Goal: Information Seeking & Learning: Learn about a topic

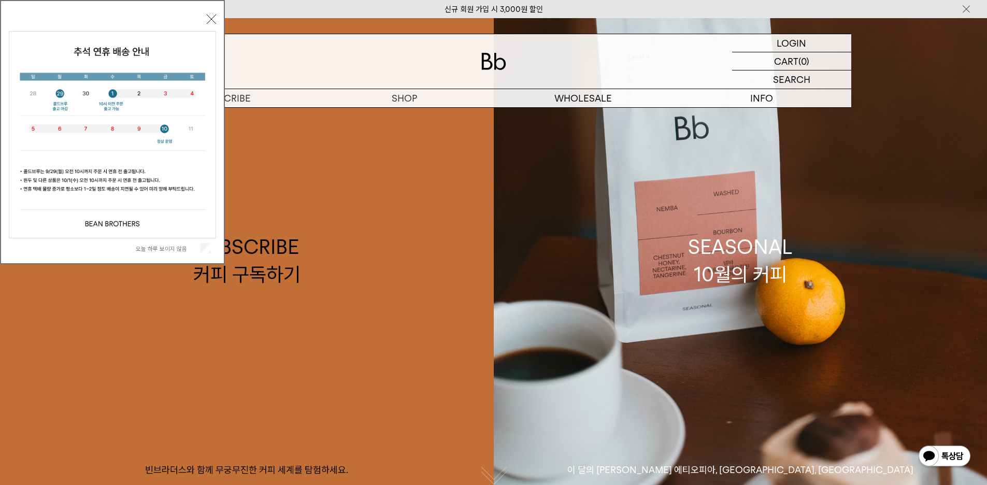
click at [208, 22] on button "닫기" at bounding box center [211, 19] width 9 height 9
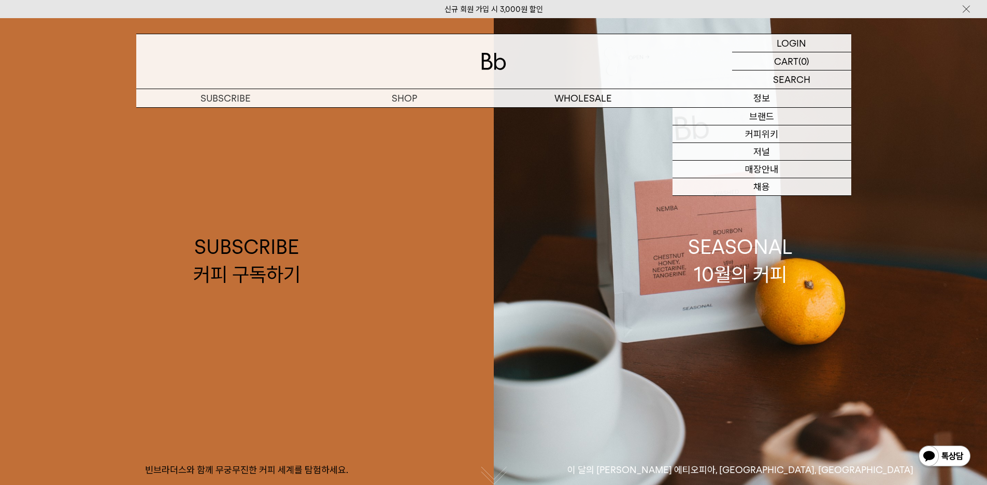
click at [733, 94] on p "정보" at bounding box center [762, 98] width 179 height 18
click at [755, 101] on p "정보" at bounding box center [762, 98] width 179 height 18
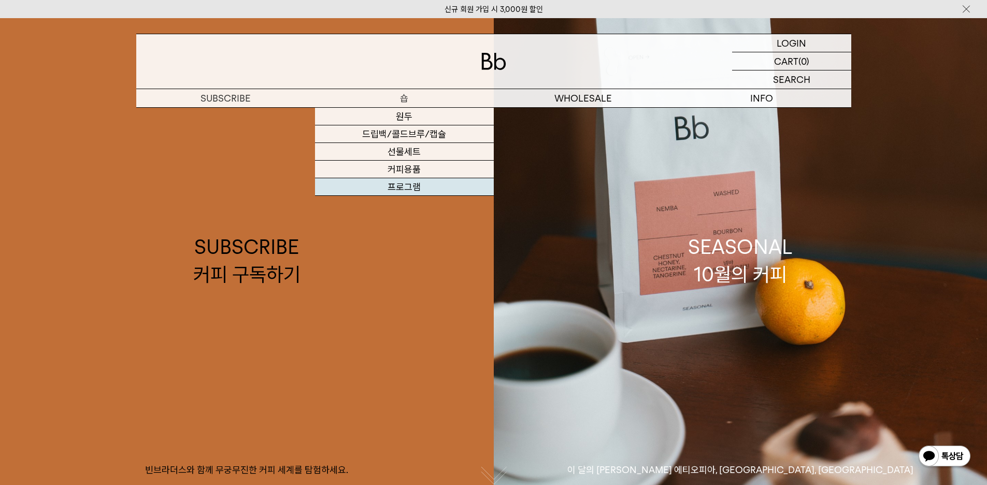
click at [398, 182] on link "프로그램" at bounding box center [404, 187] width 179 height 18
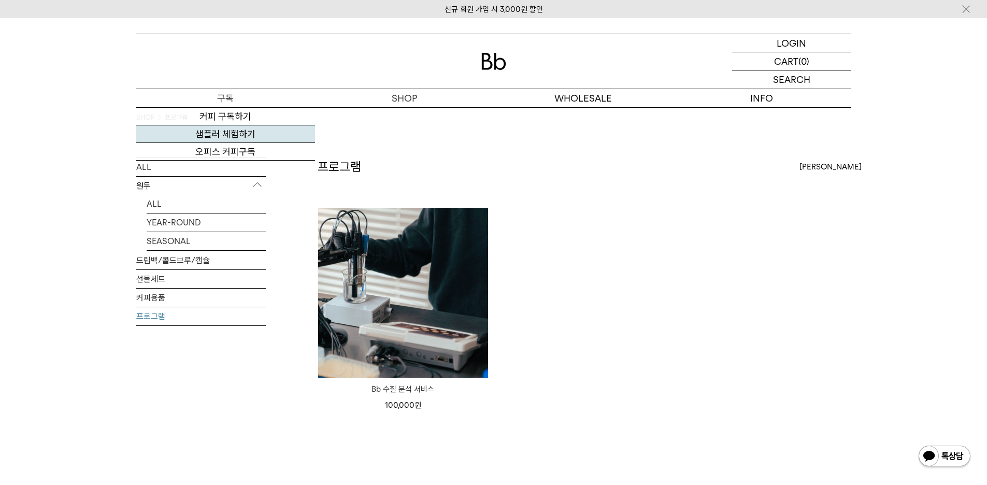
click at [223, 132] on link "샘플러 체험하기" at bounding box center [225, 134] width 179 height 18
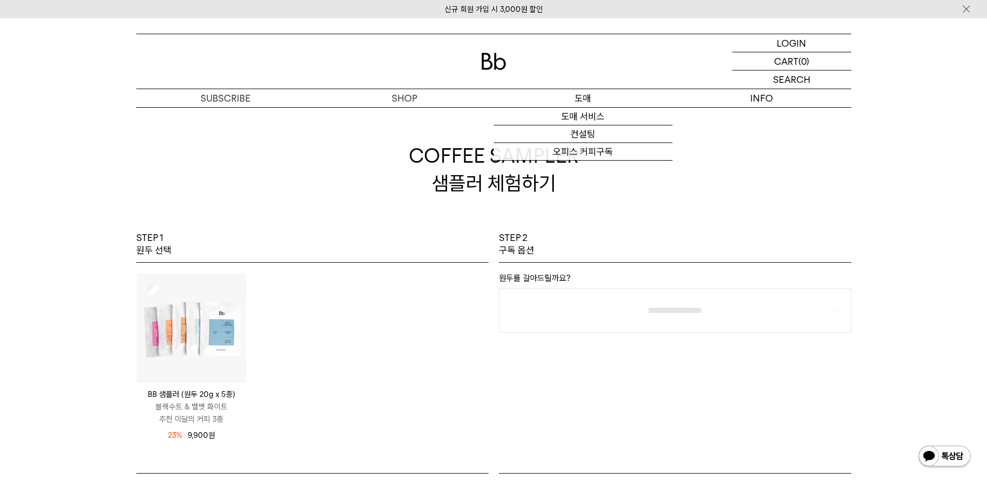
click at [596, 94] on p "도매" at bounding box center [583, 98] width 179 height 18
click at [590, 154] on link "오피스 커피구독" at bounding box center [583, 152] width 179 height 18
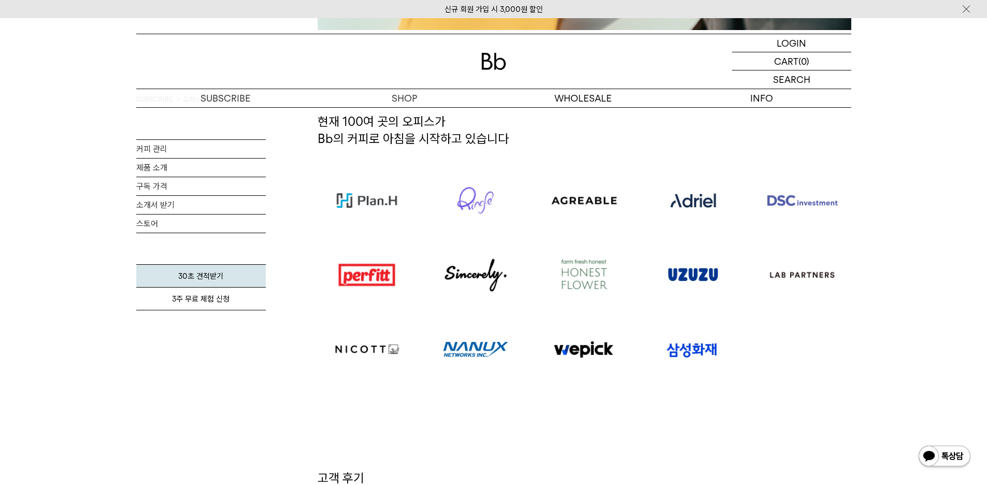
scroll to position [467, 0]
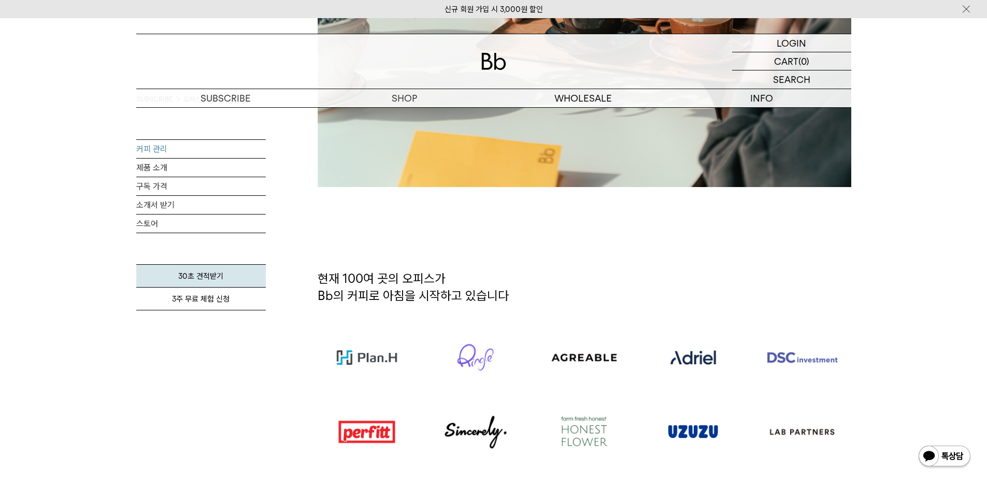
click at [163, 144] on link "커피 관리" at bounding box center [201, 149] width 130 height 18
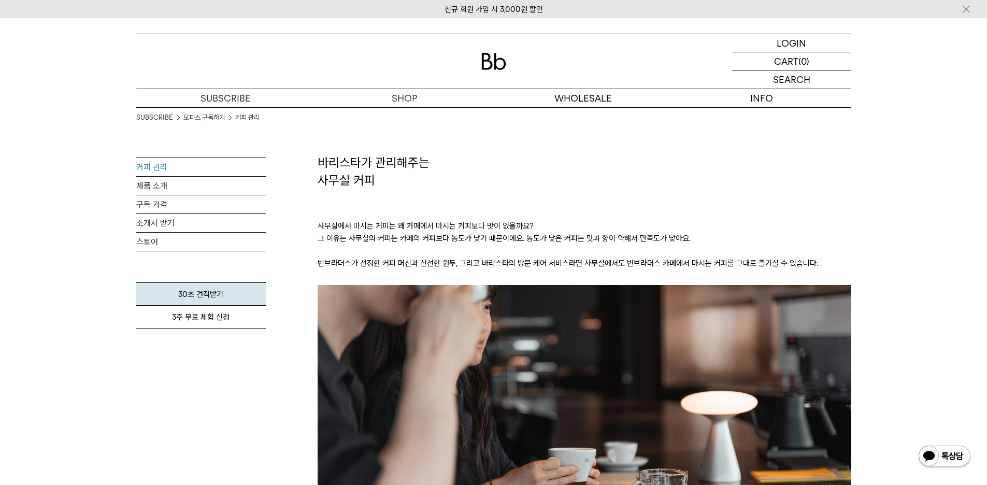
click at [495, 65] on img at bounding box center [494, 61] width 25 height 17
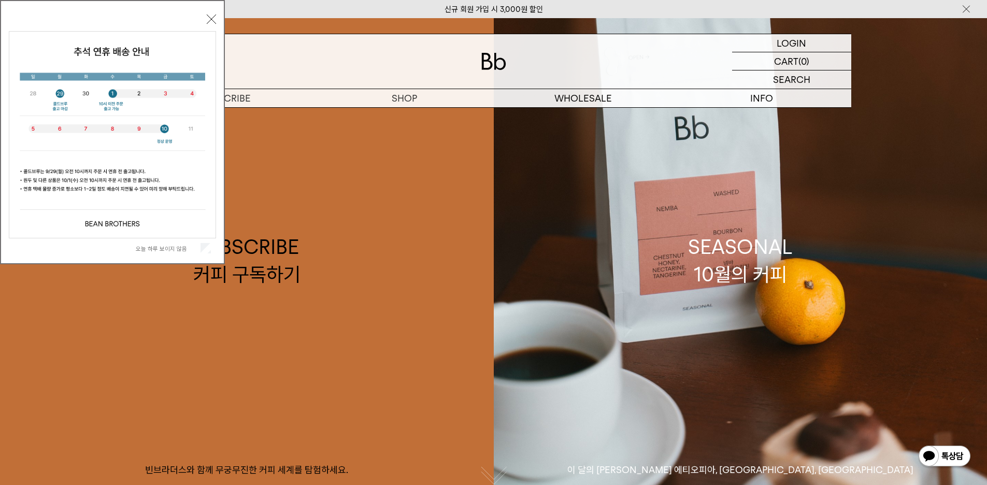
click at [216, 24] on div "오늘 하루 보이지 않음 닫기" at bounding box center [112, 134] width 207 height 247
click at [209, 20] on button "닫기" at bounding box center [211, 19] width 9 height 9
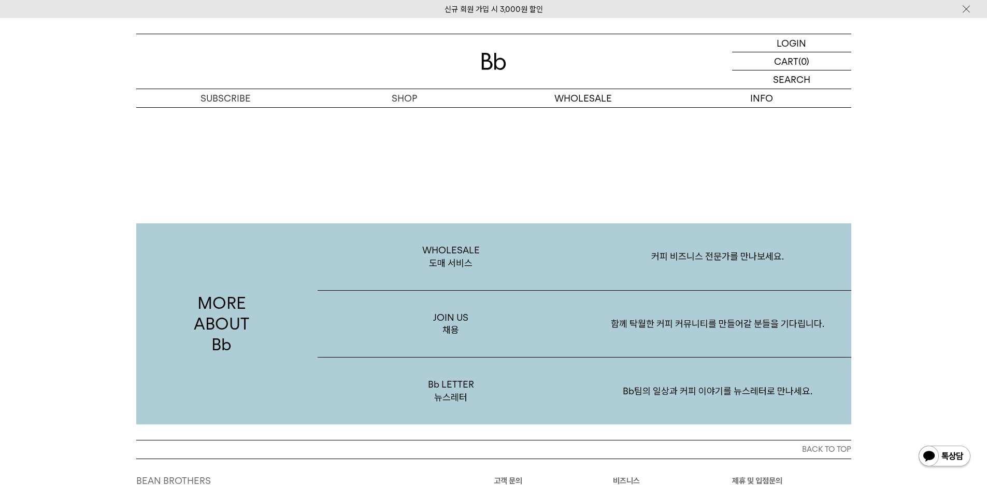
scroll to position [1970, 0]
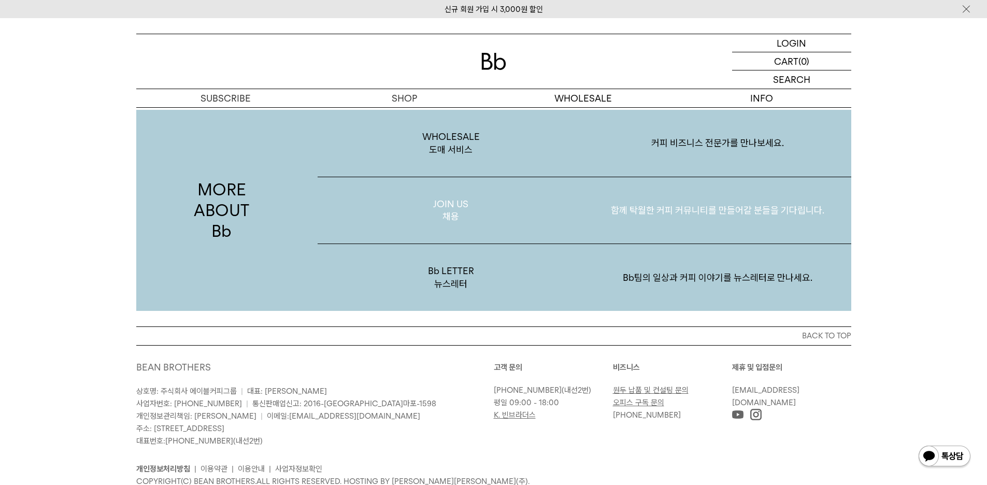
click at [688, 214] on p "함께 탁월한 커피 커뮤니티를 만들어갈 분들을 기다립니다." at bounding box center [718, 211] width 267 height 54
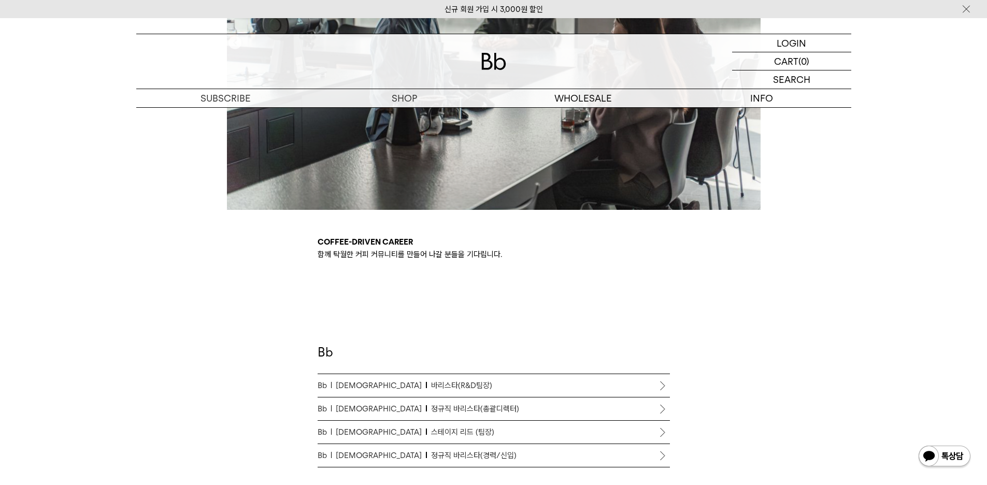
scroll to position [467, 0]
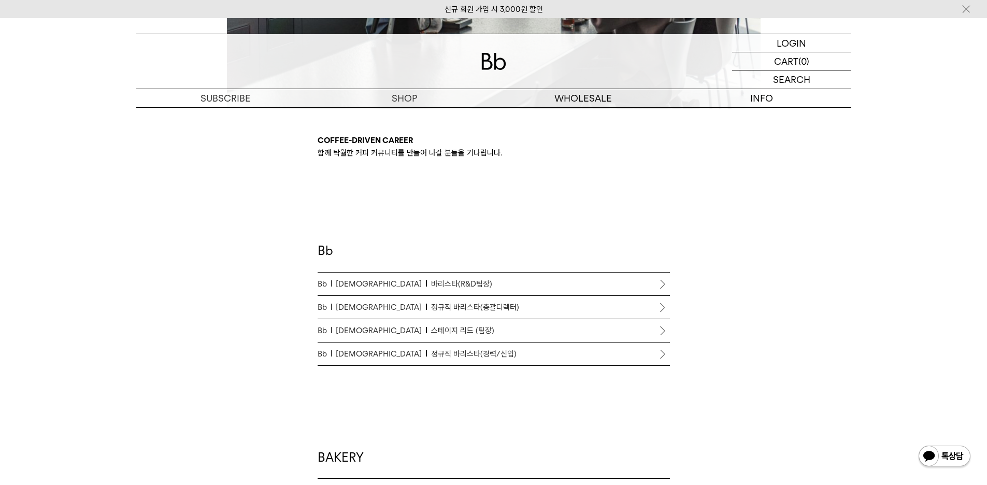
click at [431, 279] on span "바리스타(R&D팀장)" at bounding box center [461, 284] width 61 height 12
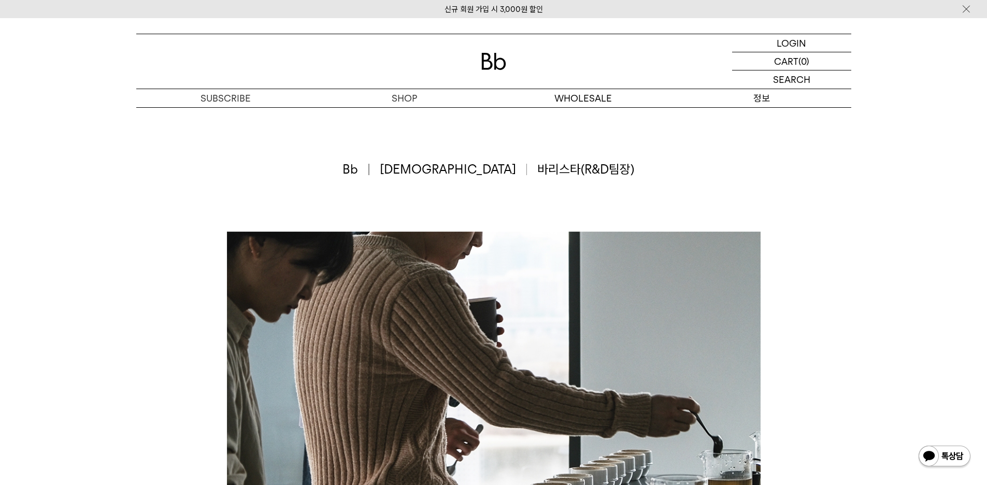
click at [760, 95] on p "정보" at bounding box center [762, 98] width 179 height 18
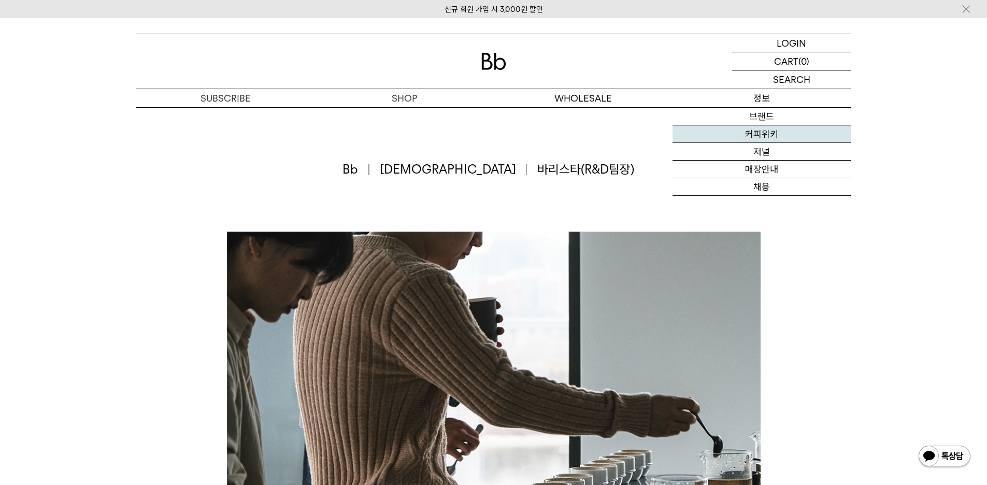
click at [763, 136] on link "커피위키" at bounding box center [762, 134] width 179 height 18
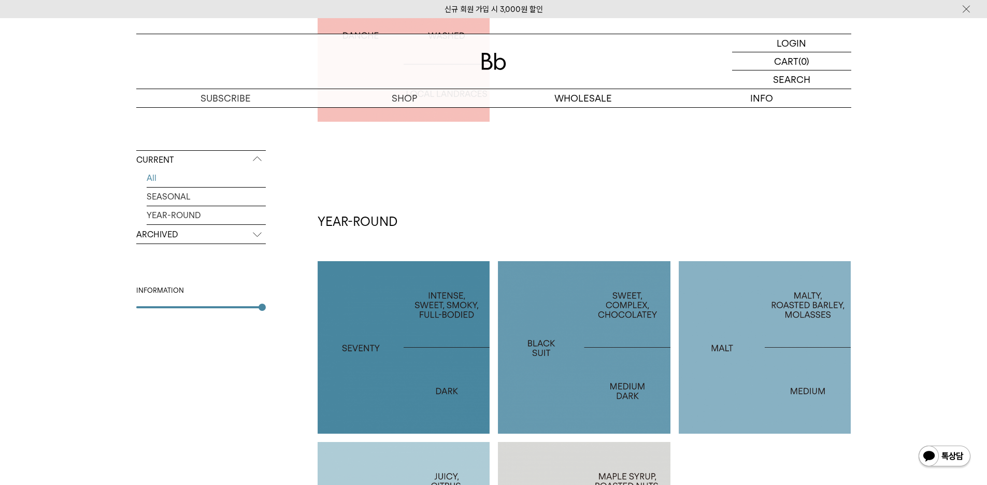
scroll to position [467, 0]
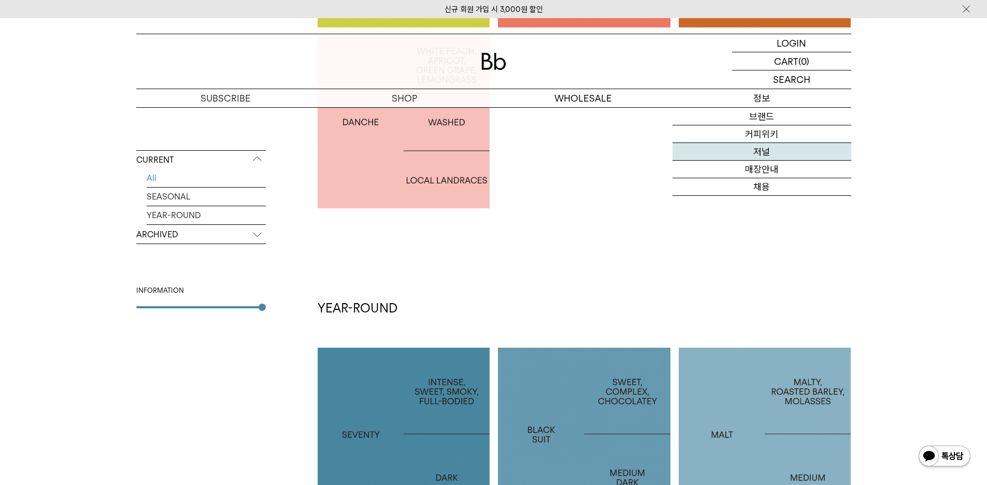
click at [768, 152] on link "저널" at bounding box center [762, 152] width 179 height 18
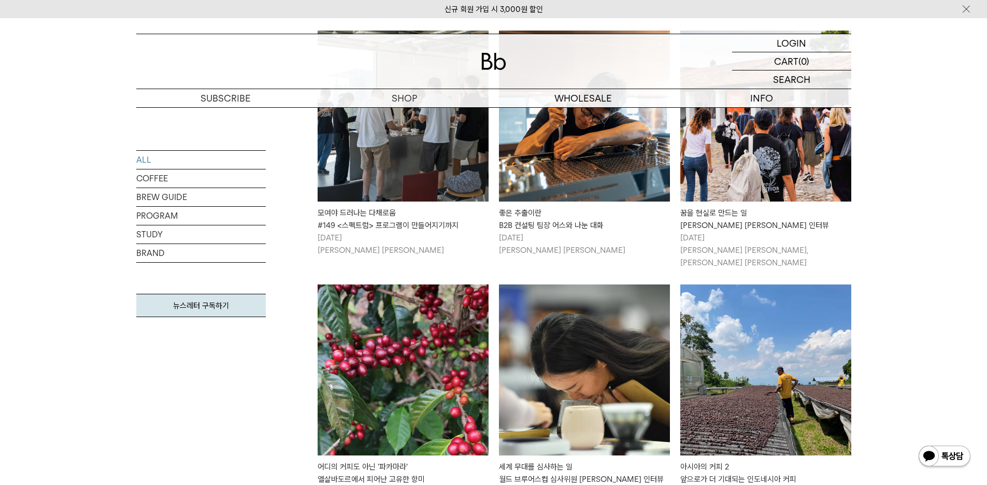
scroll to position [52, 0]
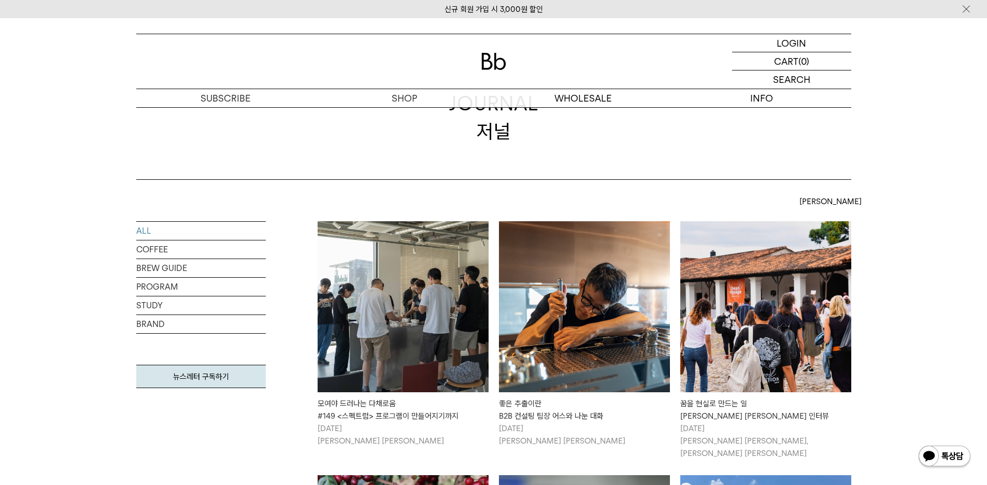
click at [582, 277] on img at bounding box center [584, 306] width 171 height 171
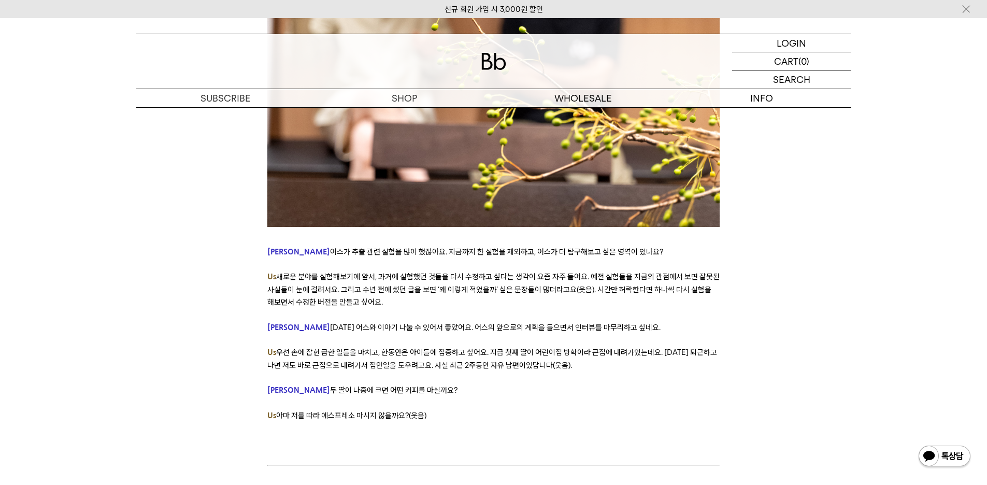
scroll to position [6531, 0]
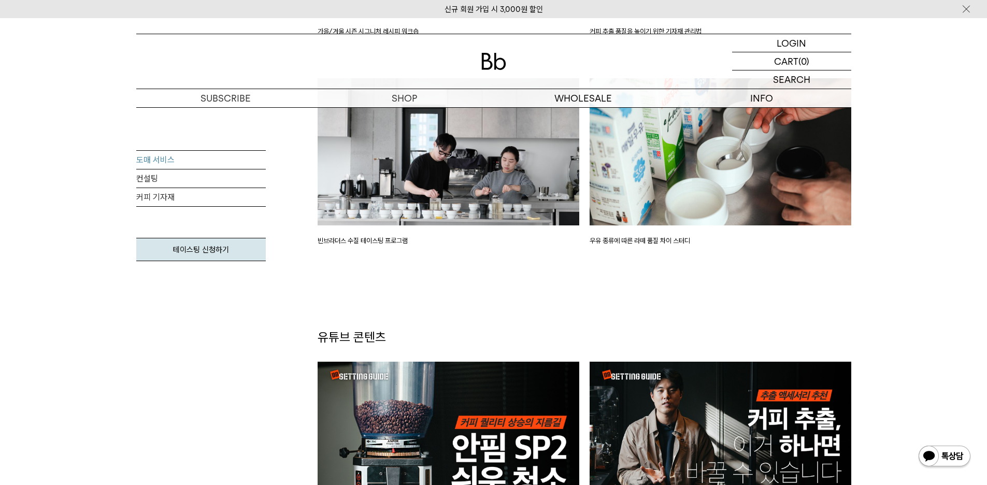
scroll to position [1918, 0]
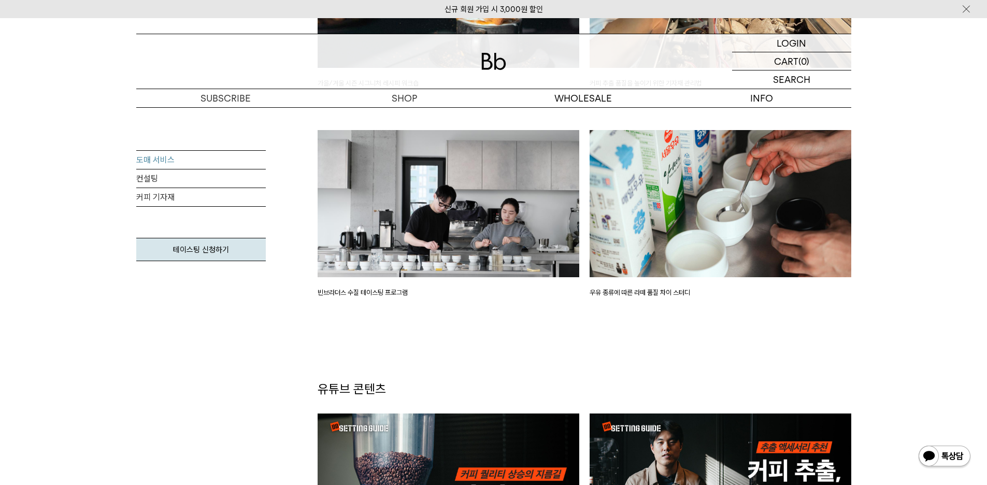
click at [707, 253] on img at bounding box center [721, 203] width 262 height 147
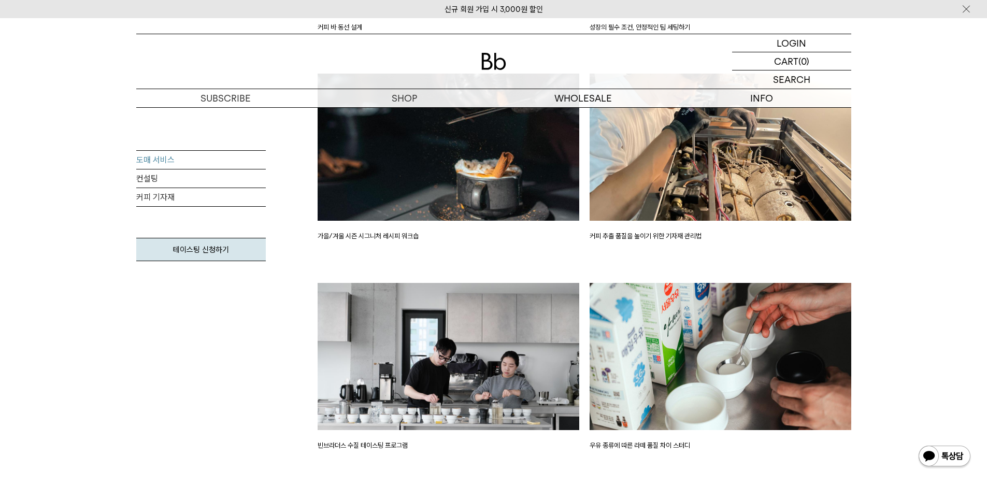
scroll to position [1762, 0]
